Goal: Find specific page/section: Find specific page/section

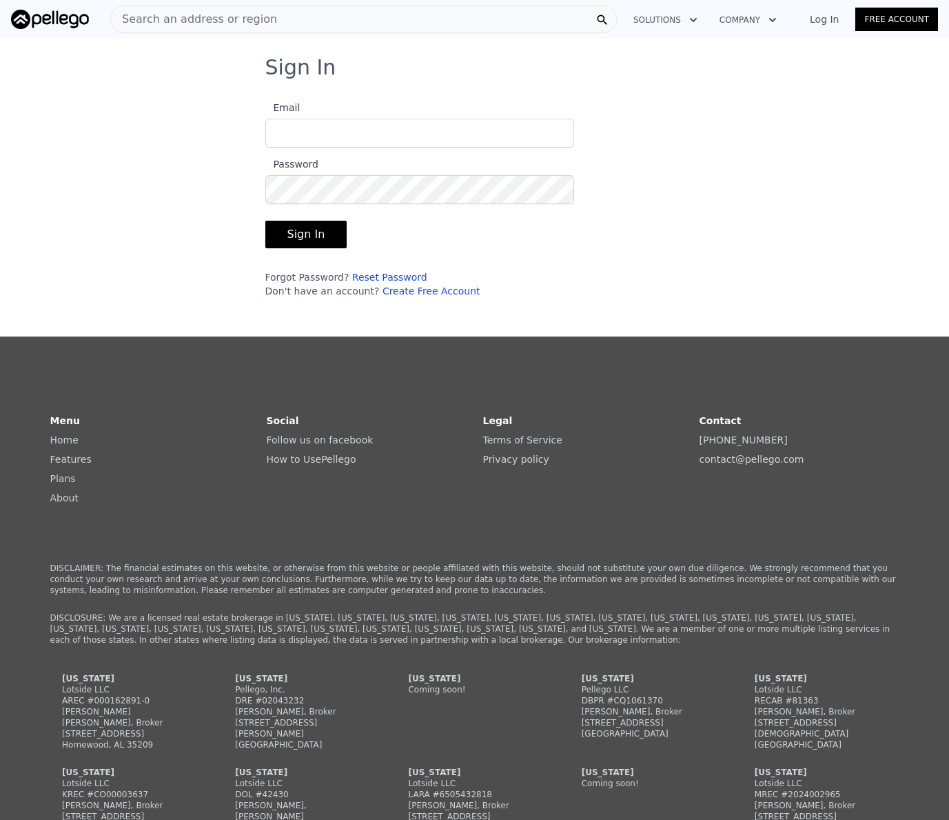
click at [0, 819] on com-1password-button at bounding box center [0, 820] width 0 height 0
type input "[EMAIL_ADDRESS][DOMAIN_NAME]"
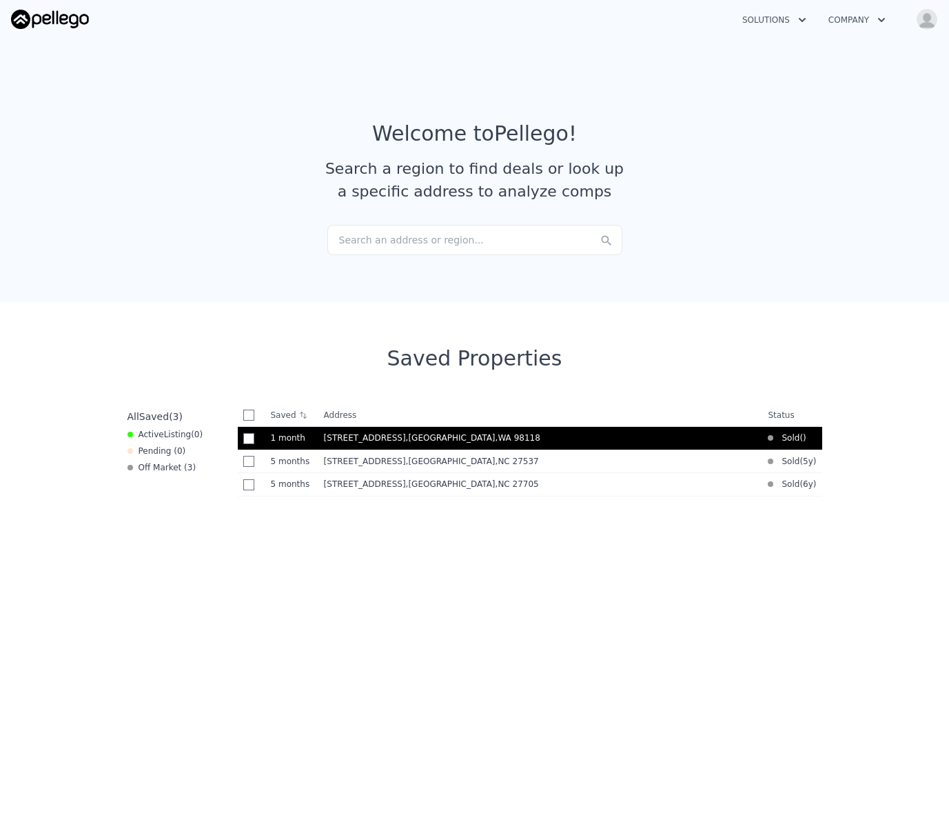
click at [352, 436] on span "[STREET_ADDRESS]" at bounding box center [365, 438] width 82 height 10
